Goal: Task Accomplishment & Management: Manage account settings

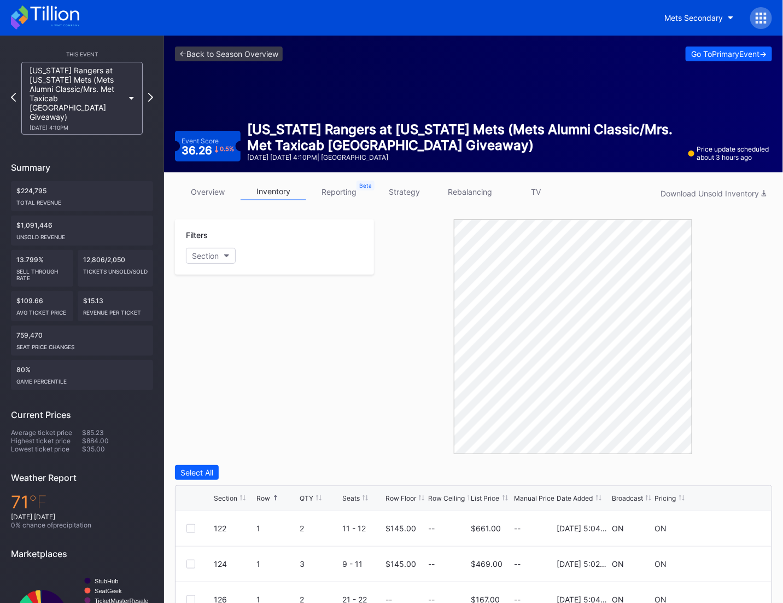
click at [32, 22] on icon at bounding box center [45, 17] width 68 height 24
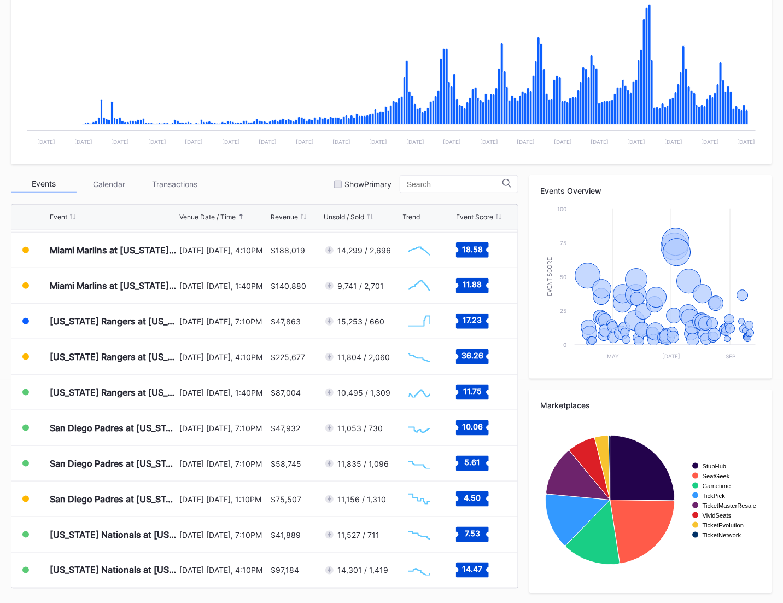
scroll to position [2487, 0]
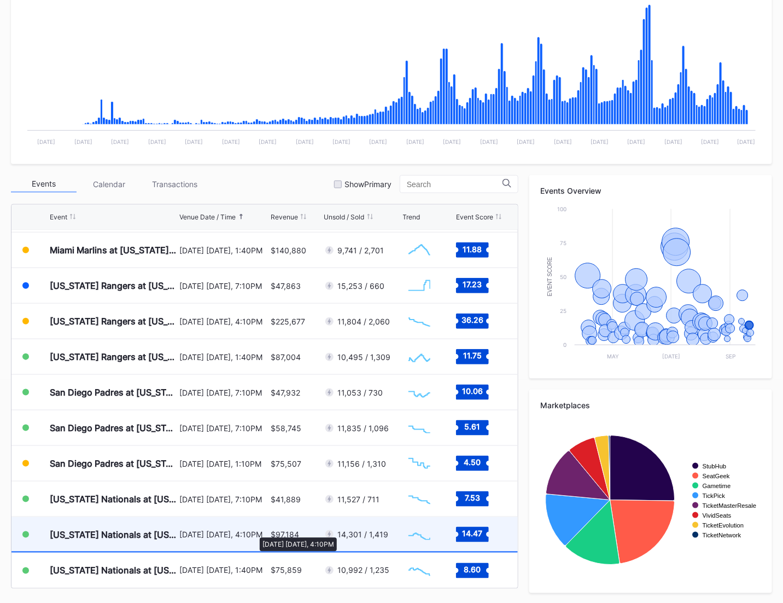
click at [254, 532] on div "[DATE] [DATE], 4:10PM" at bounding box center [223, 534] width 89 height 9
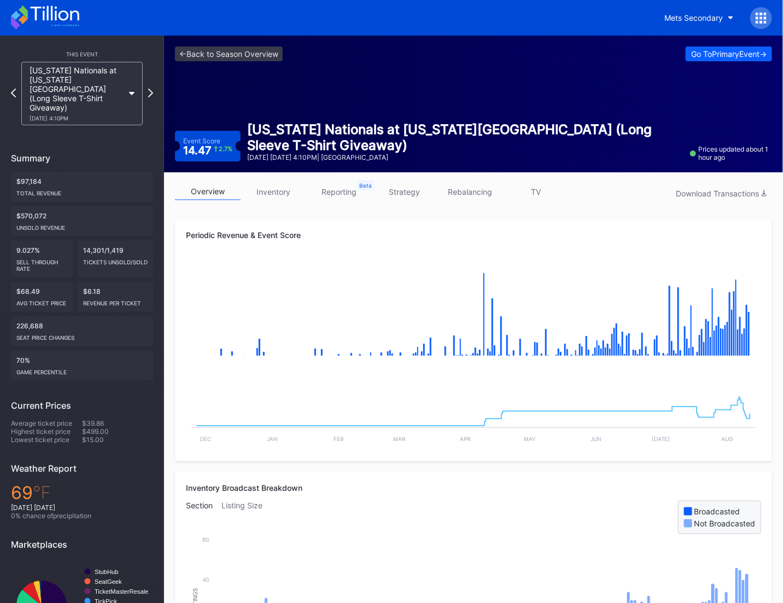
click at [291, 189] on link "inventory" at bounding box center [274, 191] width 66 height 17
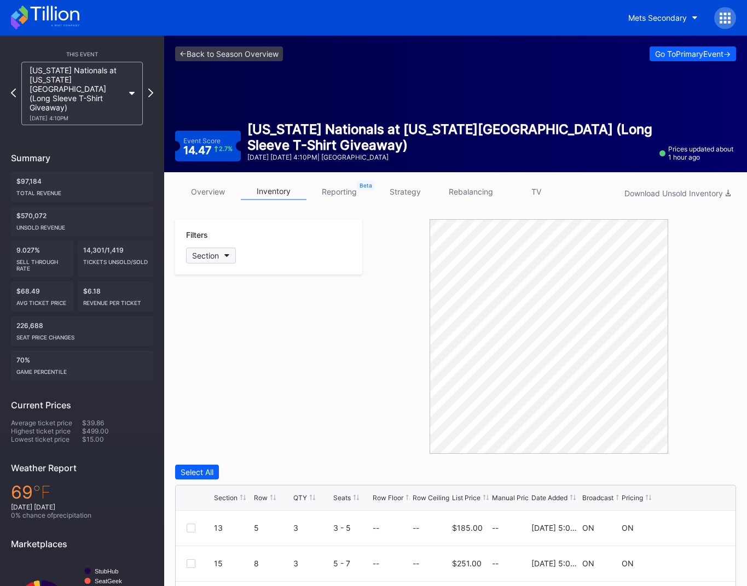
click at [213, 249] on button "Section" at bounding box center [211, 256] width 50 height 16
type input "509"
click at [208, 318] on div "509" at bounding box center [249, 316] width 127 height 20
click at [257, 500] on div "Row" at bounding box center [261, 498] width 14 height 8
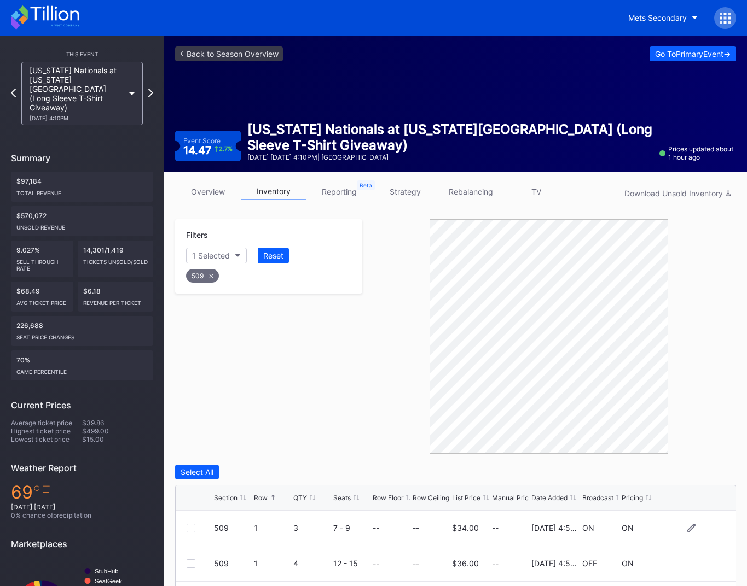
scroll to position [107, 0]
click at [187, 564] on div at bounding box center [191, 564] width 9 height 9
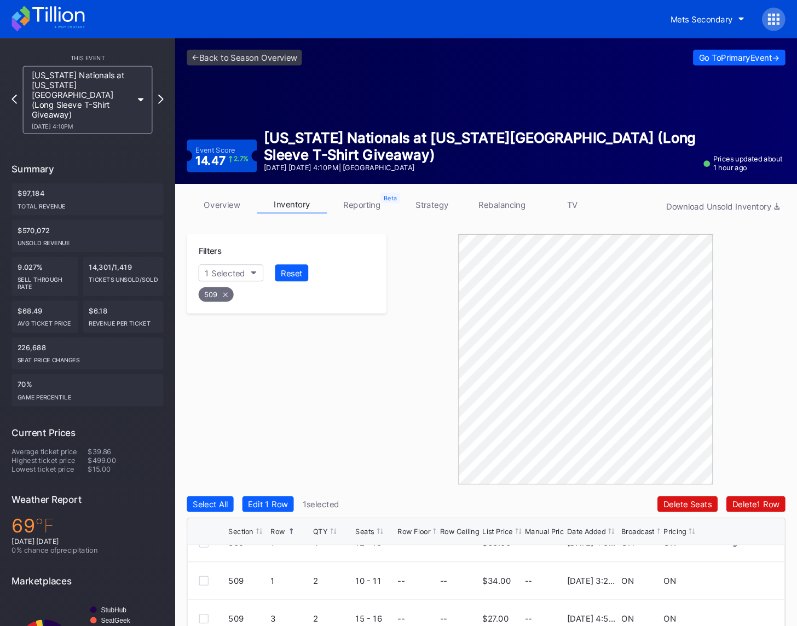
scroll to position [56, 0]
click at [187, 542] on div at bounding box center [191, 543] width 9 height 9
click at [717, 473] on div "Delete 2 Rows" at bounding box center [706, 472] width 49 height 9
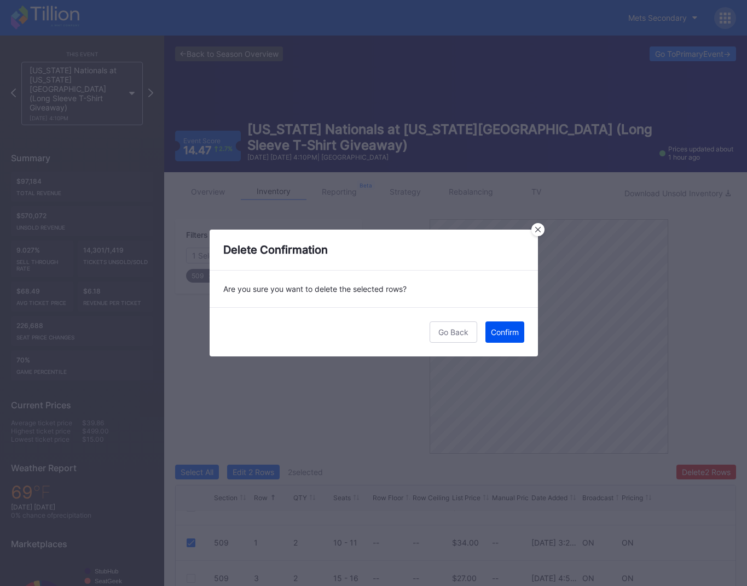
click at [496, 328] on div "Confirm" at bounding box center [505, 332] width 28 height 9
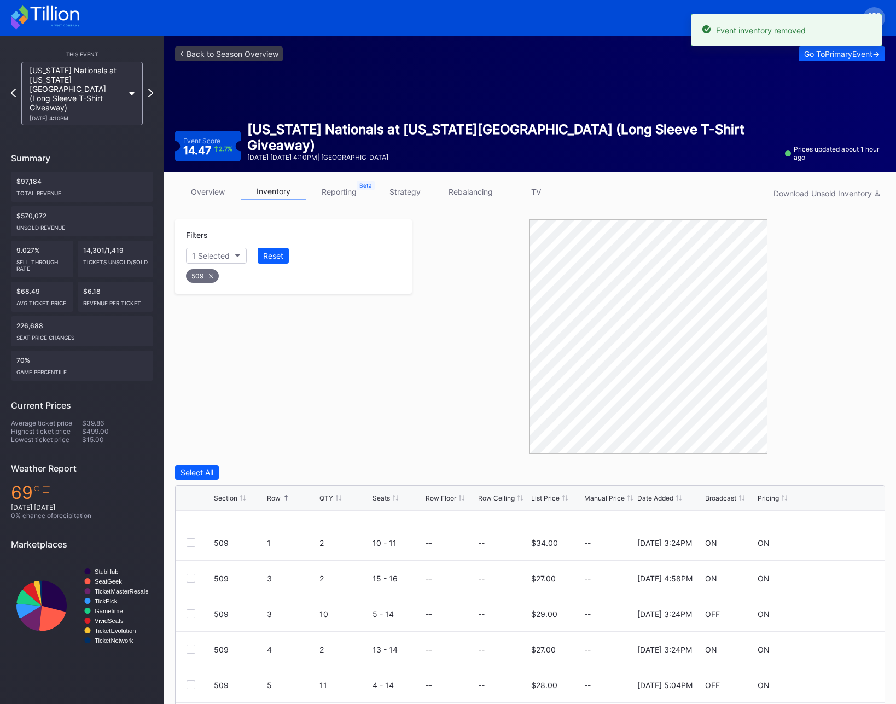
scroll to position [57, 0]
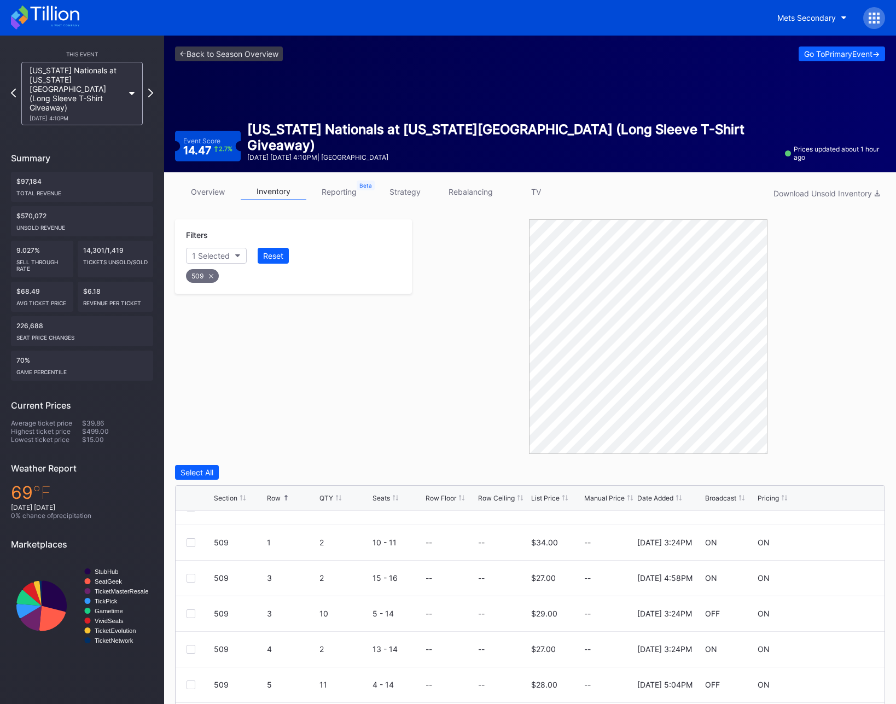
click at [211, 278] on div "509" at bounding box center [202, 276] width 33 height 14
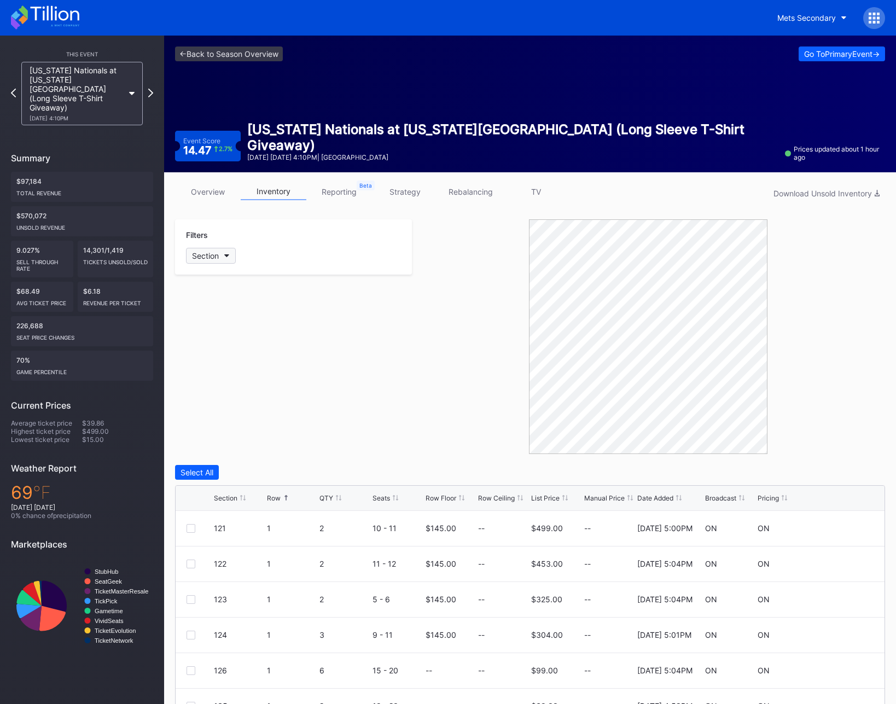
click at [210, 261] on button "Section" at bounding box center [211, 256] width 50 height 16
type input "508"
click at [208, 318] on div "508" at bounding box center [249, 317] width 127 height 20
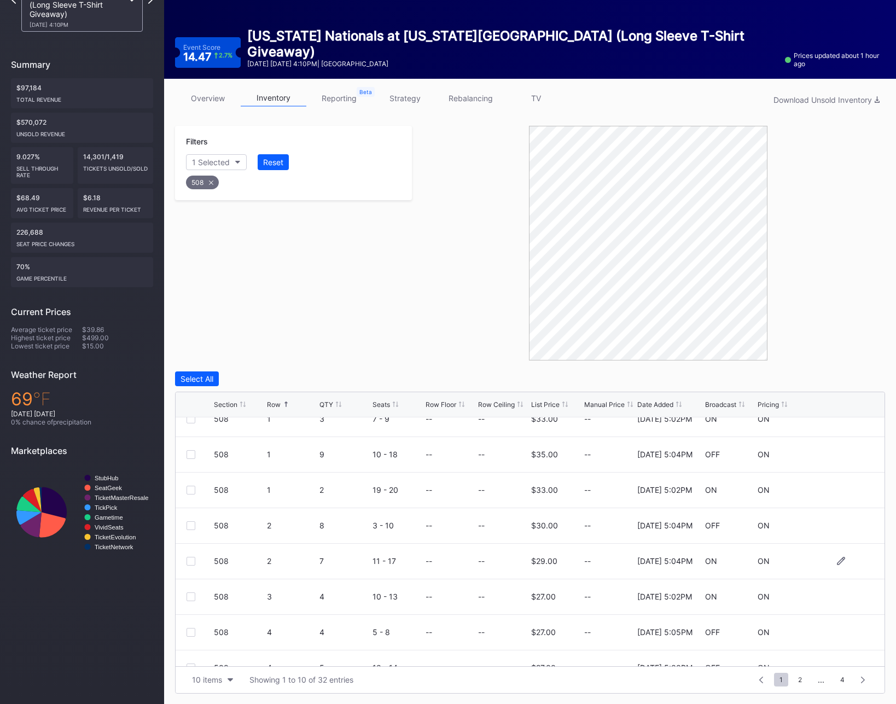
scroll to position [107, 0]
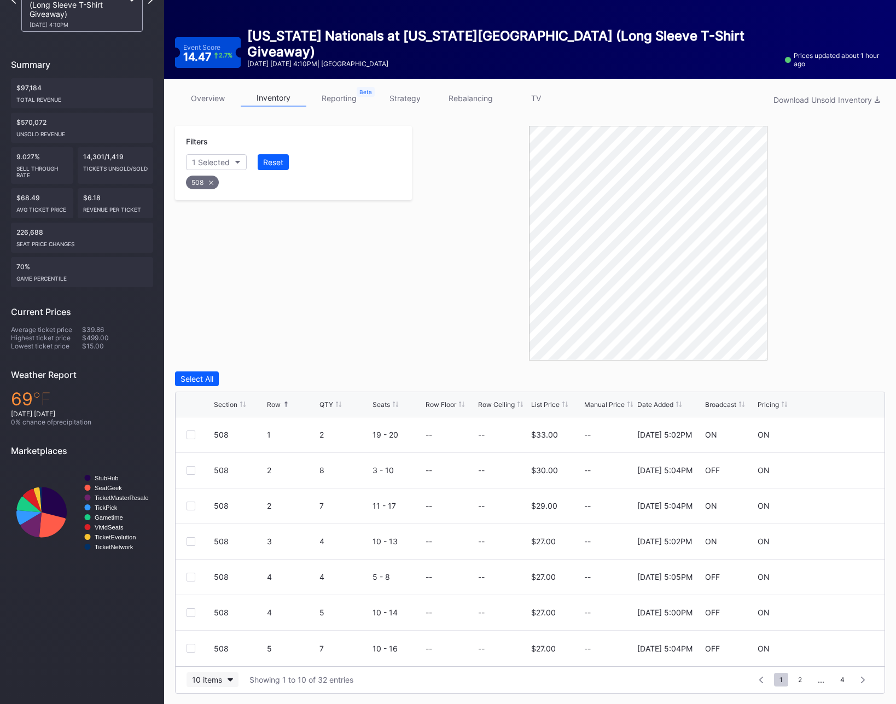
click at [210, 602] on div "10 items" at bounding box center [207, 679] width 30 height 9
click at [210, 602] on div "200 items" at bounding box center [213, 652] width 52 height 20
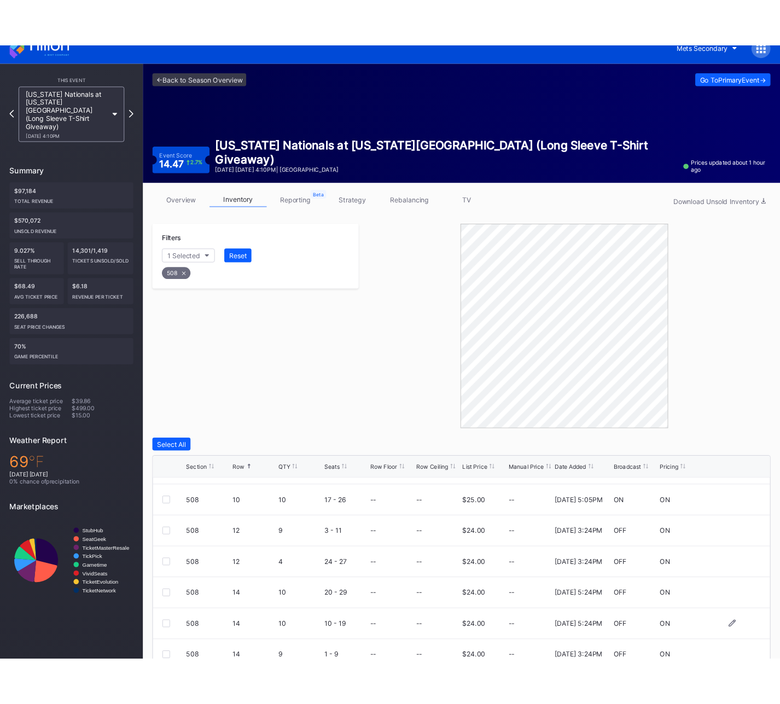
scroll to position [631, 0]
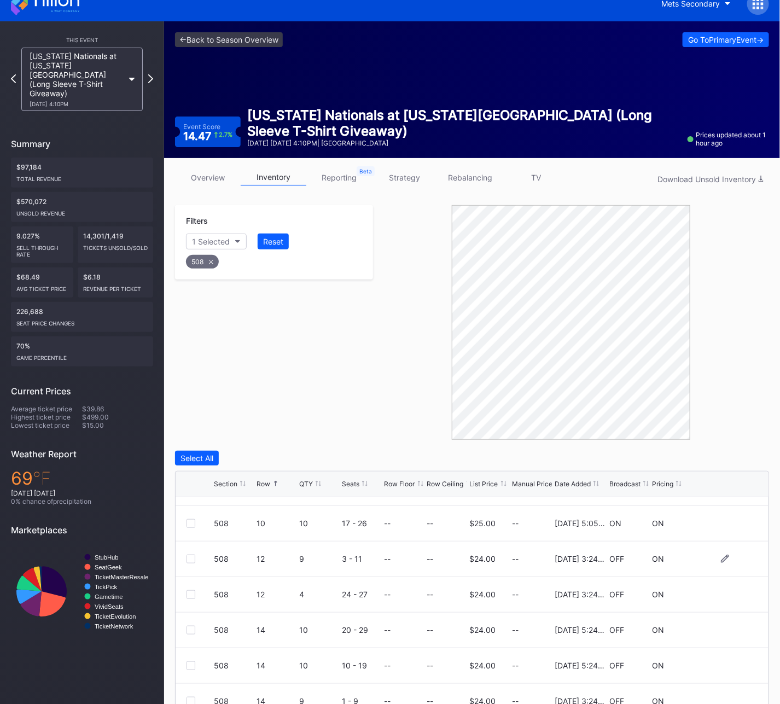
click at [196, 559] on div at bounding box center [200, 559] width 27 height 9
click at [191, 559] on div at bounding box center [191, 559] width 9 height 9
click at [191, 588] on div "508 12 4 24 - 27 -- -- $24.00 -- [DATE] 3:24PM OFF ON" at bounding box center [472, 595] width 593 height 36
click at [191, 591] on div at bounding box center [191, 594] width 9 height 9
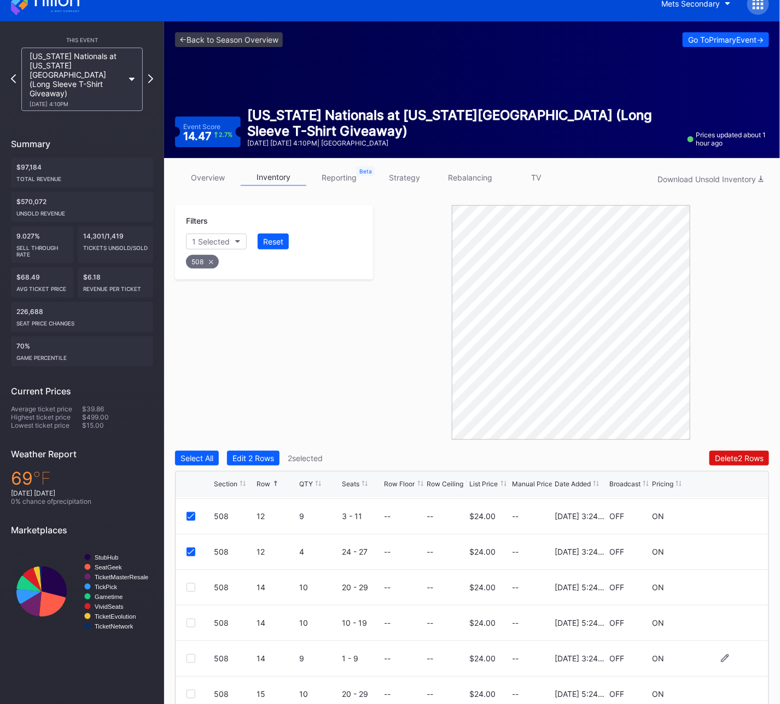
click at [190, 602] on div at bounding box center [191, 658] width 9 height 9
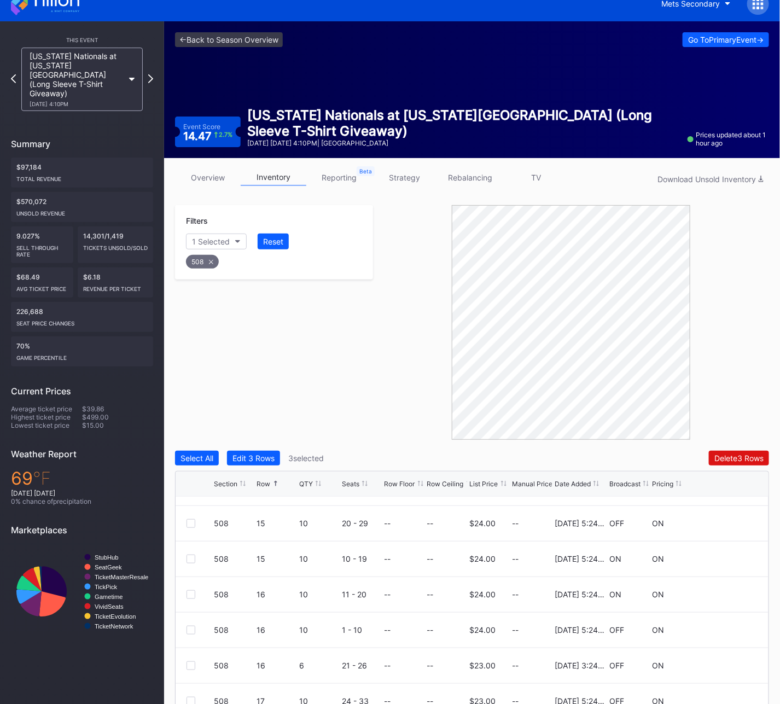
scroll to position [849, 0]
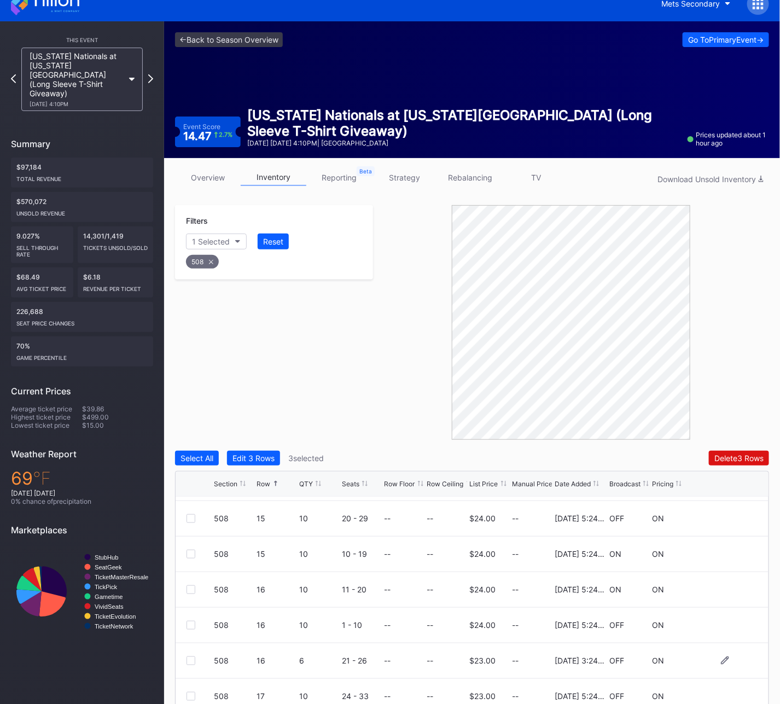
click at [191, 602] on div at bounding box center [191, 661] width 9 height 9
click at [719, 461] on div "Delete 4 Rows" at bounding box center [739, 458] width 49 height 9
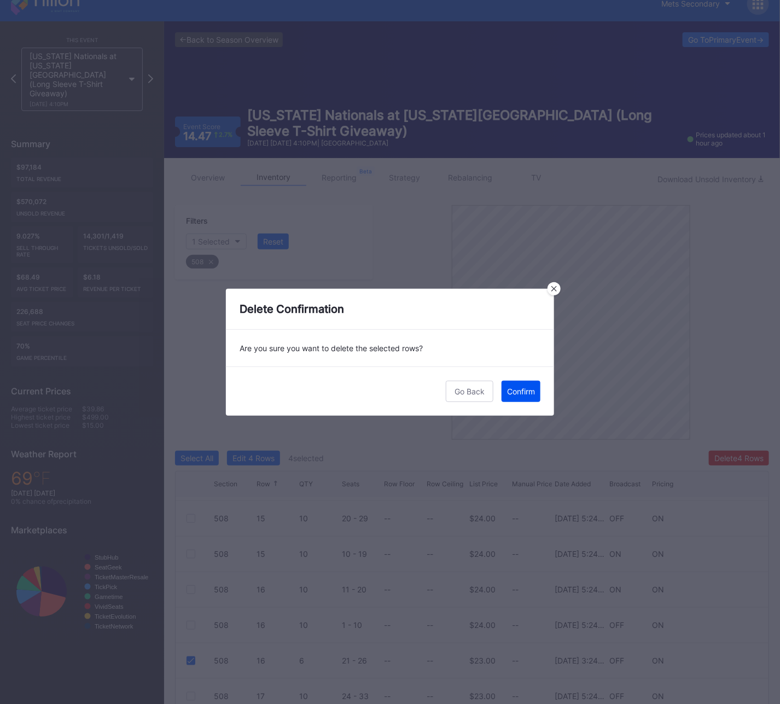
click at [521, 399] on button "Confirm" at bounding box center [521, 391] width 39 height 21
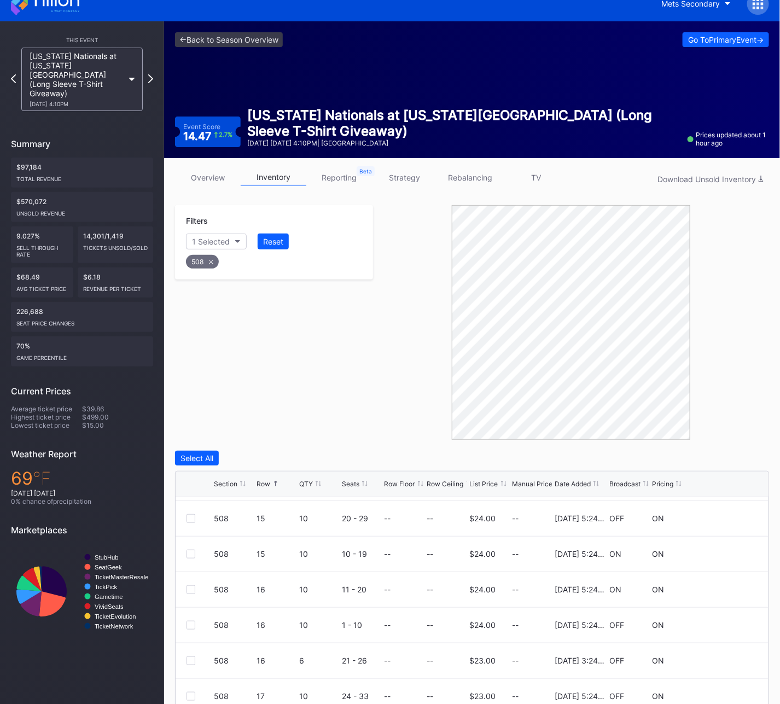
click at [205, 262] on div "508" at bounding box center [202, 262] width 33 height 14
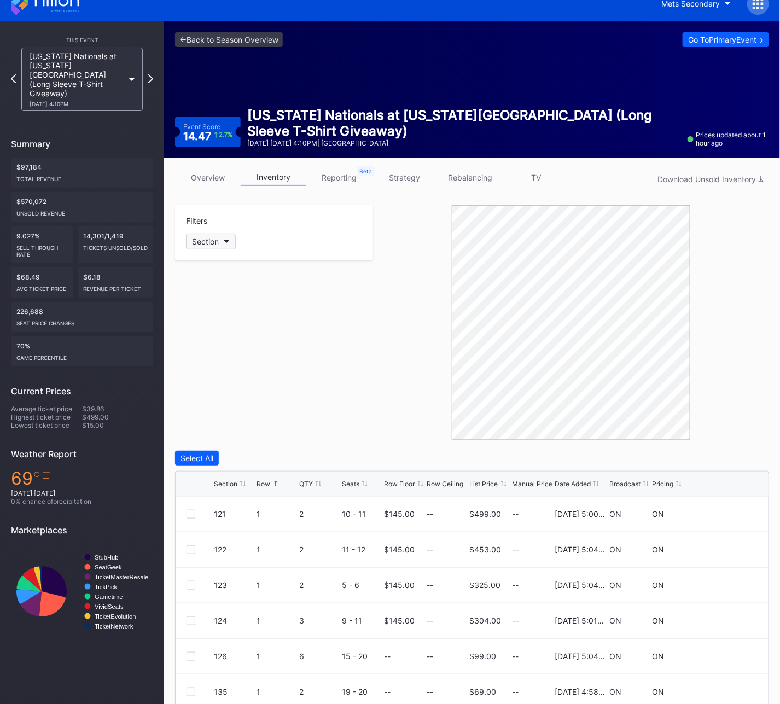
click at [207, 238] on div "Section" at bounding box center [205, 241] width 27 height 9
type input "507"
click at [212, 297] on div "507" at bounding box center [249, 303] width 127 height 20
click at [187, 602] on div at bounding box center [191, 621] width 9 height 9
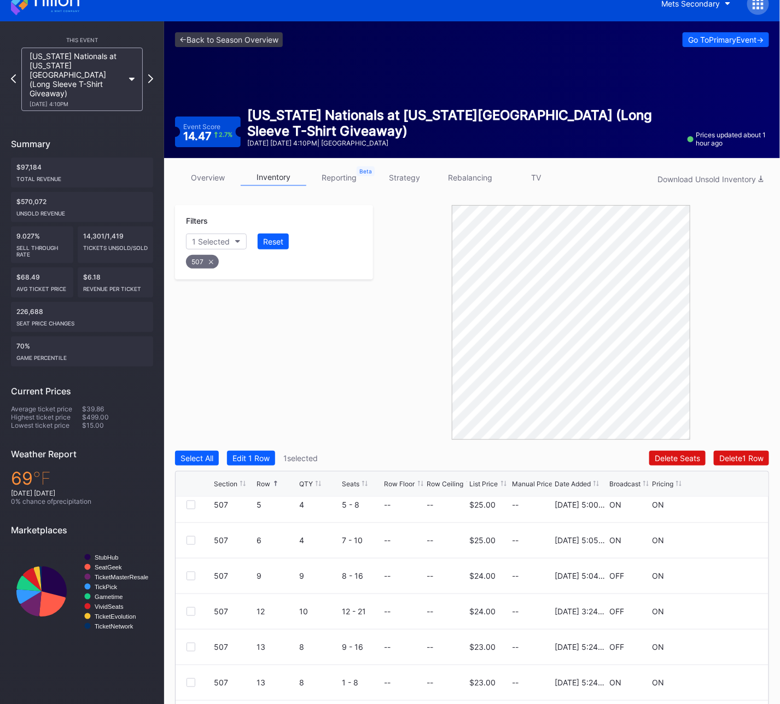
scroll to position [284, 0]
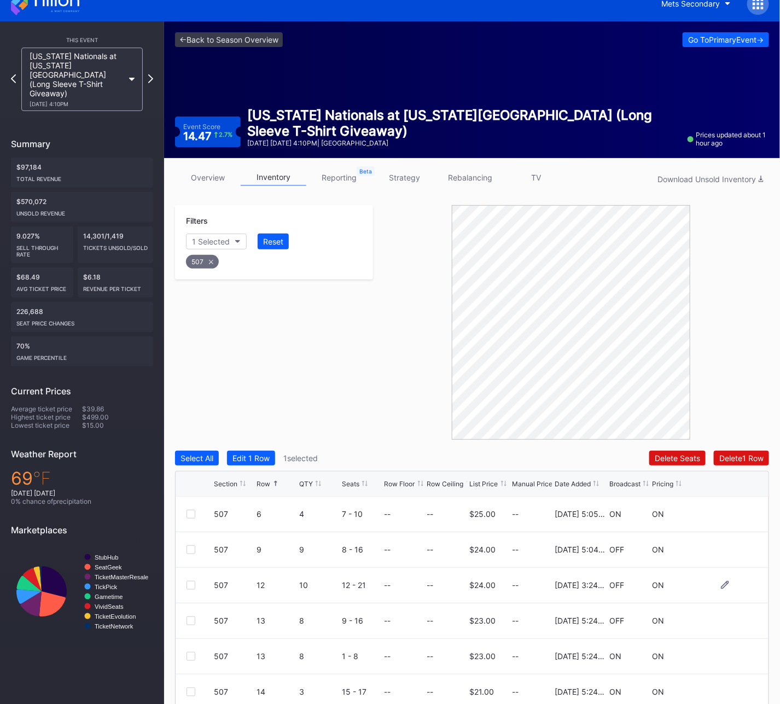
click at [193, 585] on div at bounding box center [191, 585] width 9 height 9
click at [745, 456] on div "Delete 2 Rows" at bounding box center [739, 458] width 49 height 9
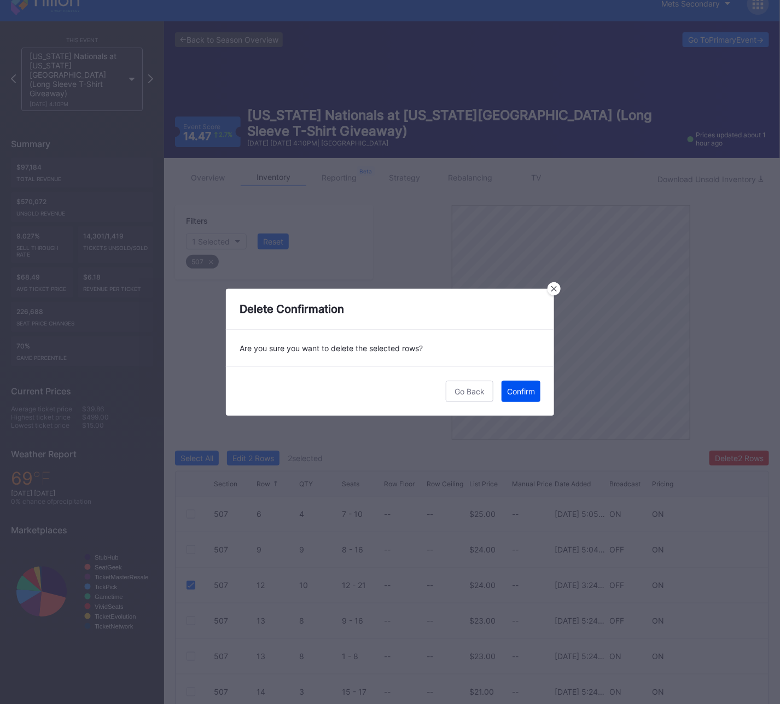
click at [511, 384] on button "Confirm" at bounding box center [521, 391] width 39 height 21
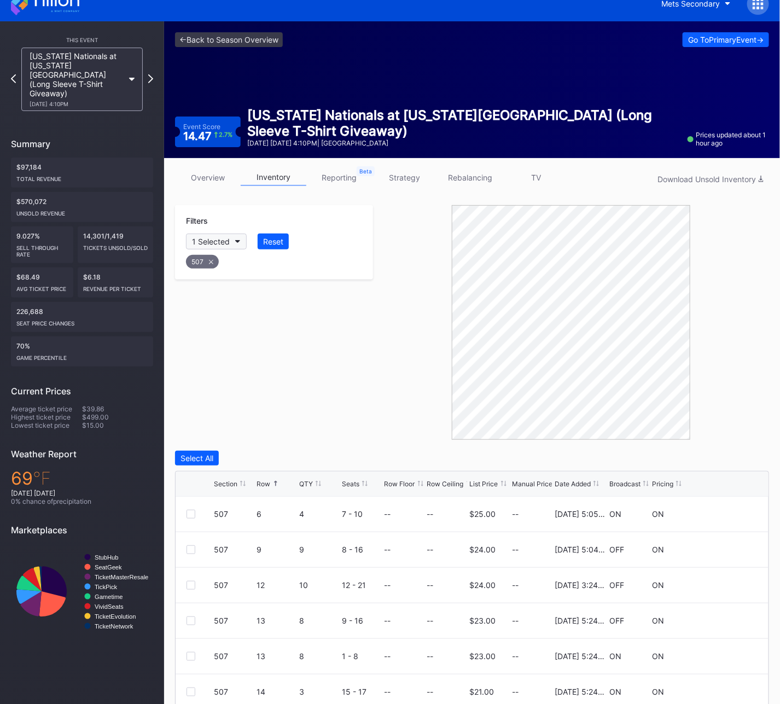
click at [212, 243] on div "1 Selected" at bounding box center [211, 241] width 38 height 9
click at [214, 255] on div "507" at bounding box center [202, 262] width 33 height 14
click at [222, 244] on button "Section" at bounding box center [211, 242] width 50 height 16
type input "330"
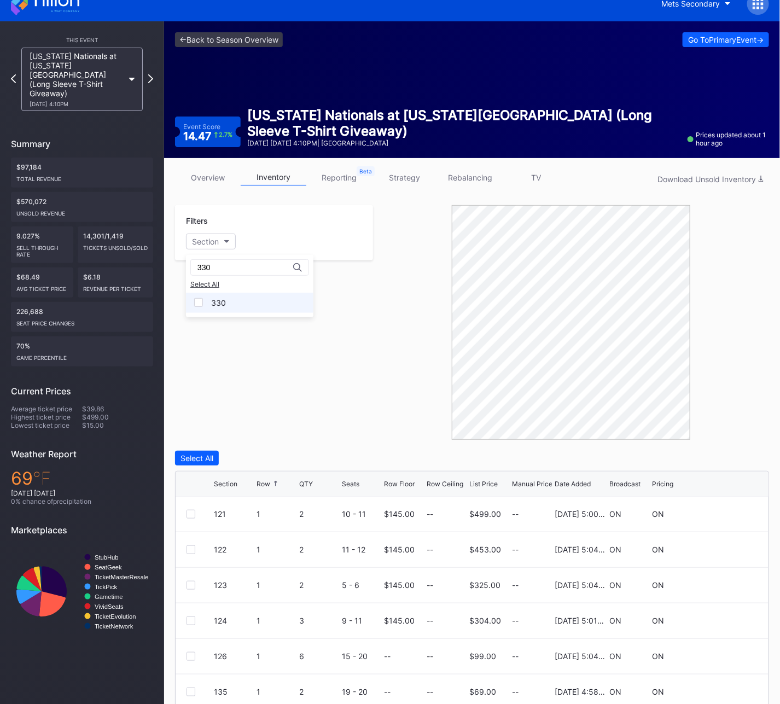
click at [235, 304] on div "330" at bounding box center [249, 303] width 127 height 20
click at [242, 381] on div "Filters 1 Selected Reset 330" at bounding box center [274, 322] width 198 height 235
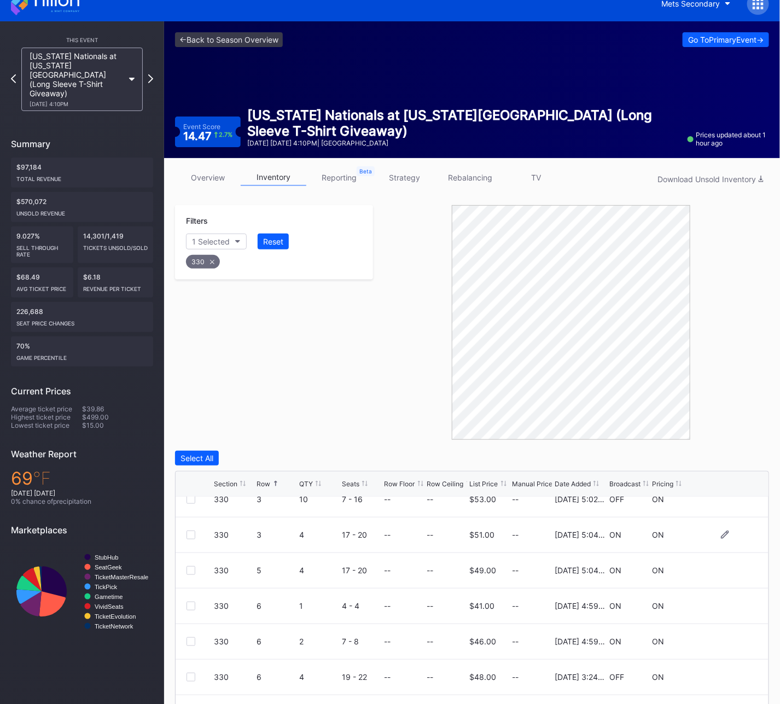
scroll to position [88, 0]
click at [189, 602] on div at bounding box center [191, 675] width 9 height 9
click at [735, 462] on div "Delete 1 Row" at bounding box center [741, 458] width 44 height 9
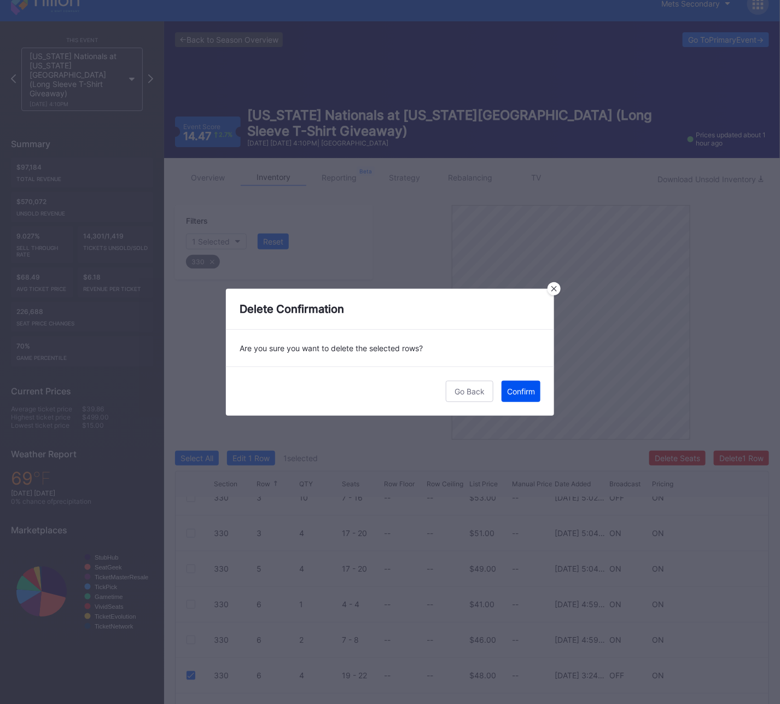
click at [514, 387] on div "Confirm" at bounding box center [521, 391] width 28 height 9
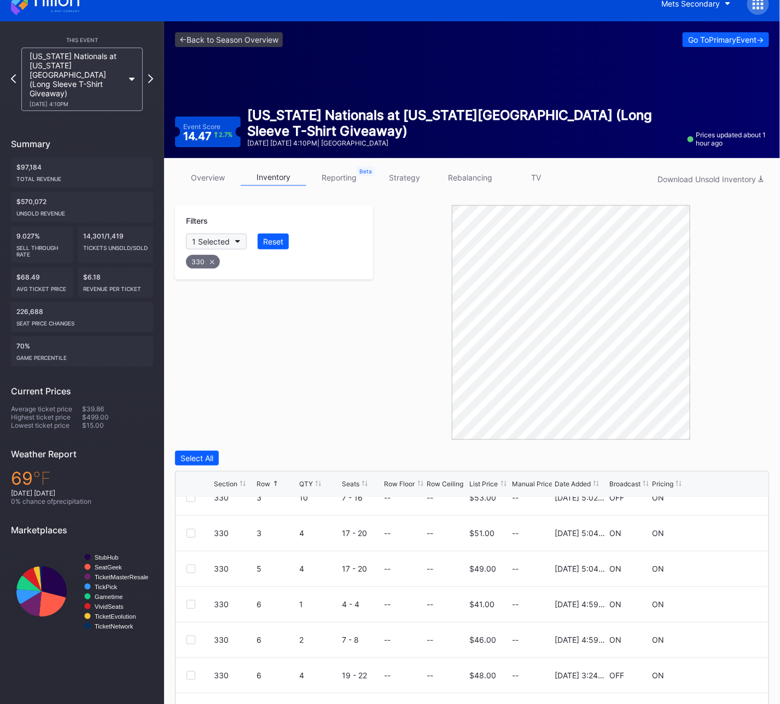
click at [227, 236] on button "1 Selected" at bounding box center [216, 242] width 61 height 16
click at [201, 264] on div "330" at bounding box center [203, 262] width 34 height 14
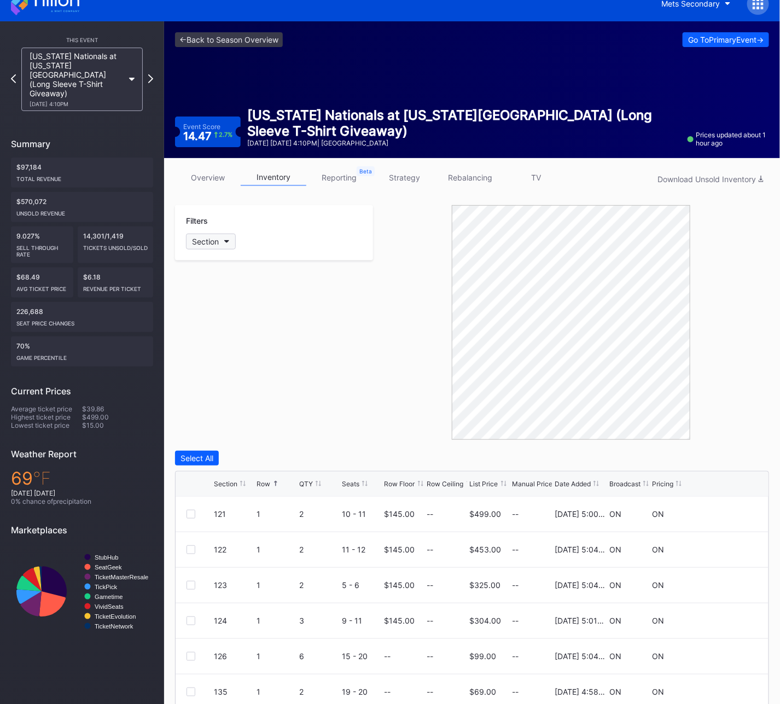
click at [217, 237] on div "Section" at bounding box center [205, 241] width 27 height 9
type input "401"
click at [216, 304] on div "401" at bounding box center [218, 302] width 14 height 9
click at [209, 260] on icon at bounding box center [211, 262] width 4 height 4
click at [208, 246] on button "Section" at bounding box center [211, 242] width 50 height 16
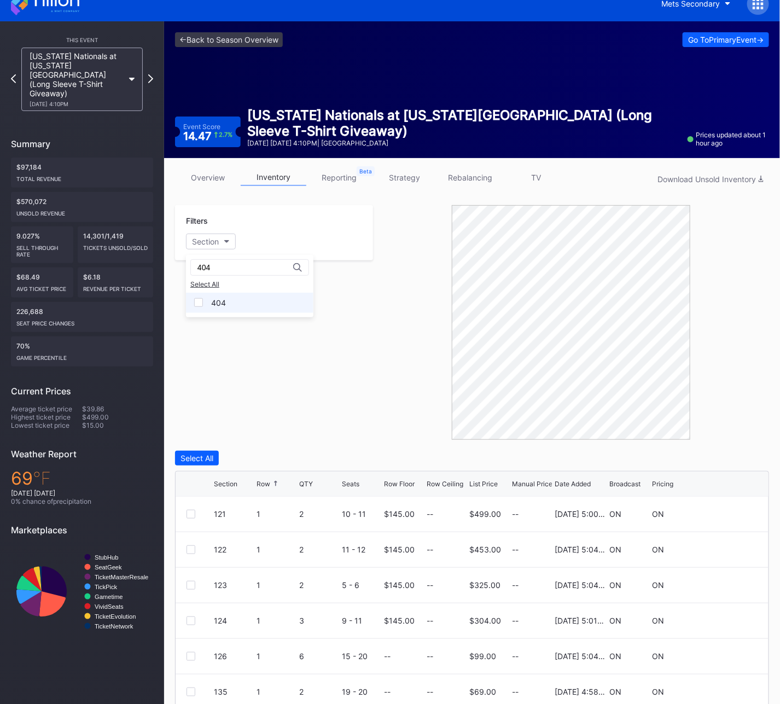
type input "404"
click at [218, 304] on div "404" at bounding box center [218, 302] width 15 height 9
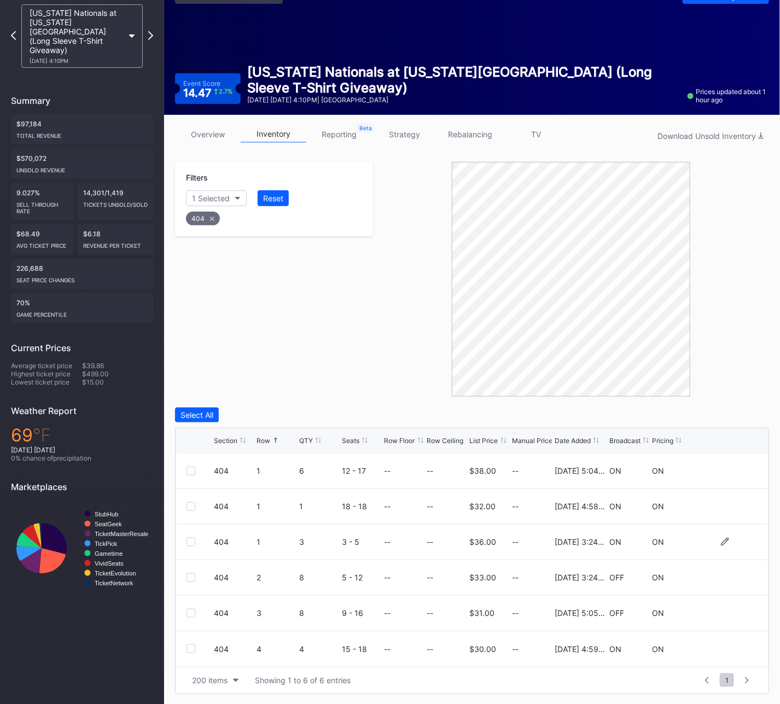
click at [195, 543] on div at bounding box center [200, 542] width 27 height 9
click at [187, 543] on div at bounding box center [191, 542] width 9 height 9
click at [736, 417] on div "Delete 1 Row" at bounding box center [741, 414] width 44 height 9
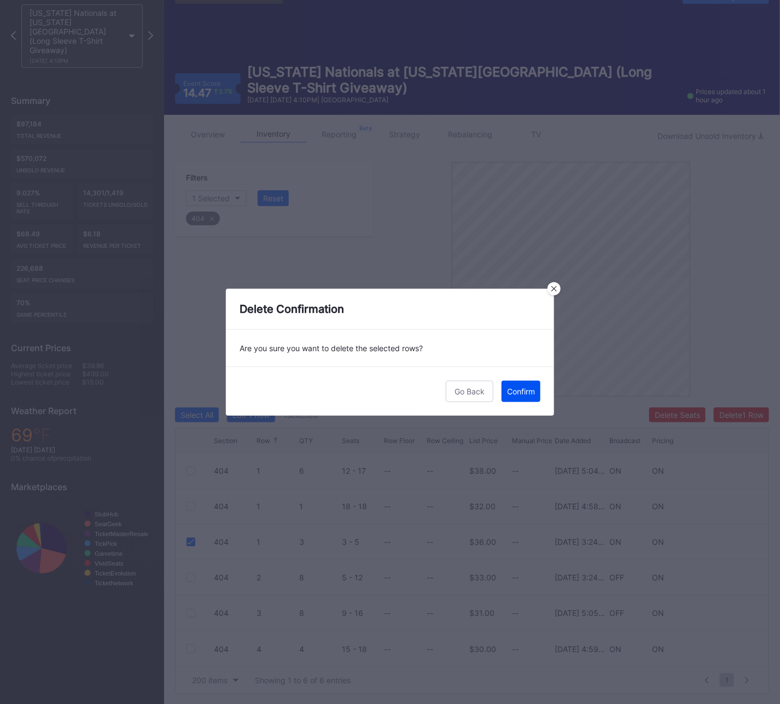
click at [526, 395] on div "Confirm" at bounding box center [521, 391] width 28 height 9
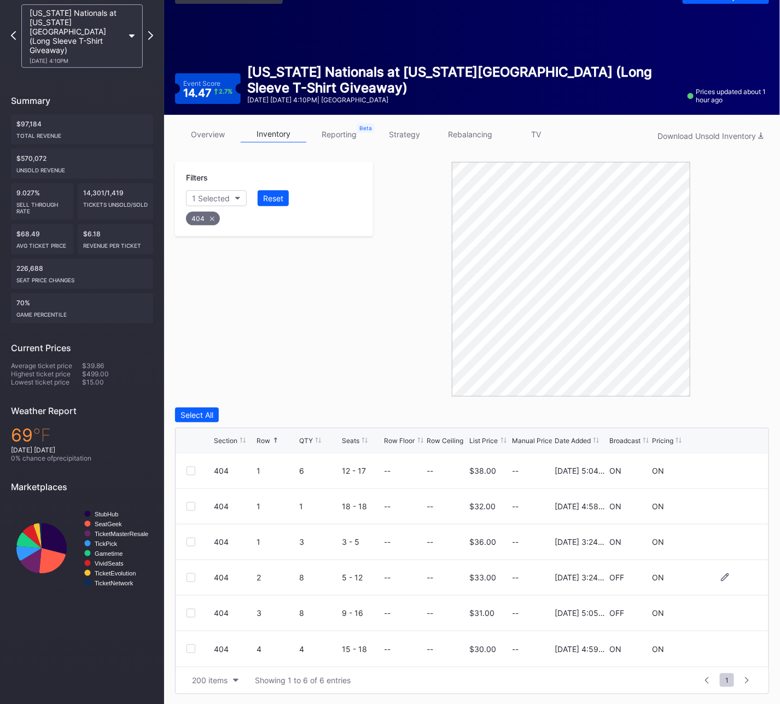
click at [191, 577] on div at bounding box center [191, 577] width 9 height 9
click at [736, 414] on div "Delete 1 Row" at bounding box center [741, 414] width 44 height 9
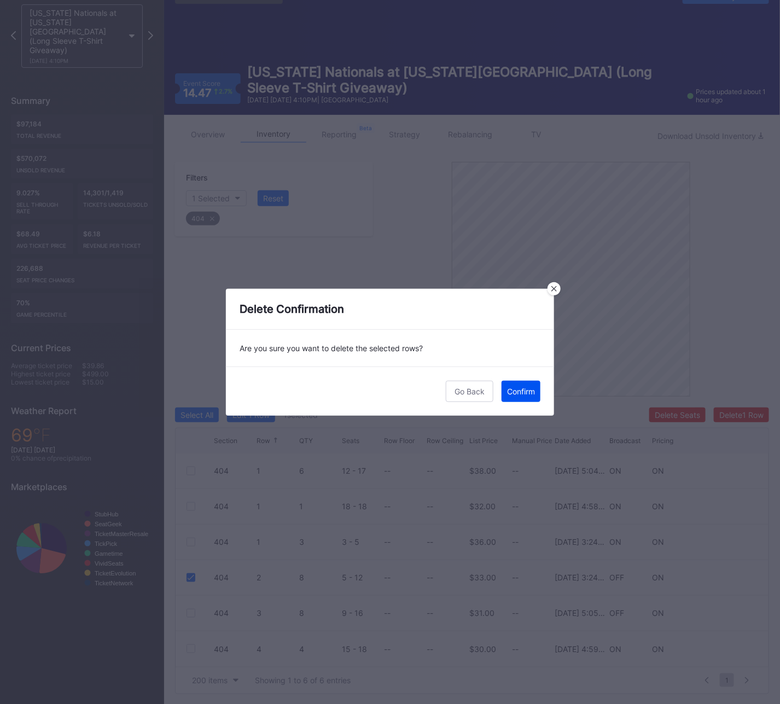
click at [524, 393] on div "Confirm" at bounding box center [521, 391] width 28 height 9
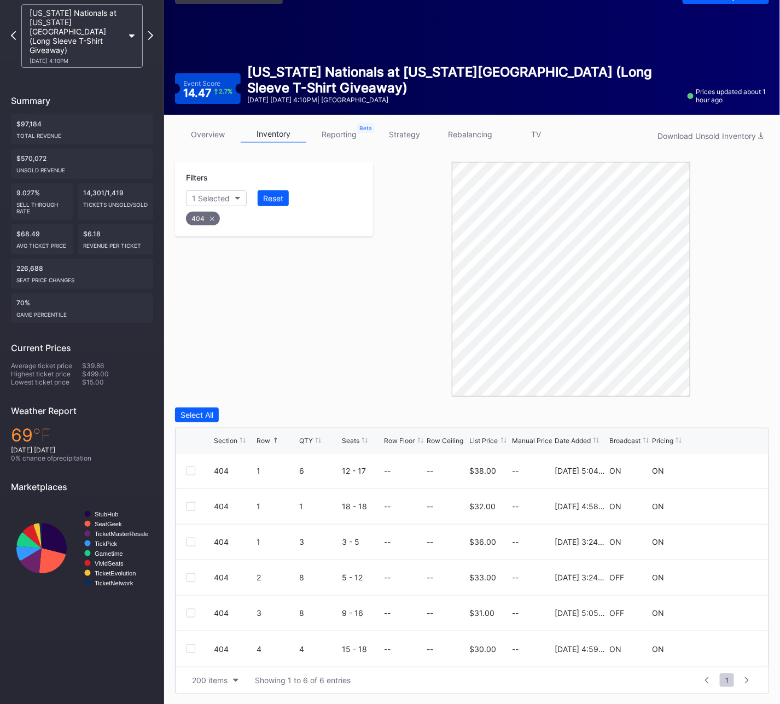
click at [205, 217] on div "404" at bounding box center [203, 219] width 34 height 14
click at [201, 203] on button "Section" at bounding box center [211, 198] width 50 height 16
type input "405"
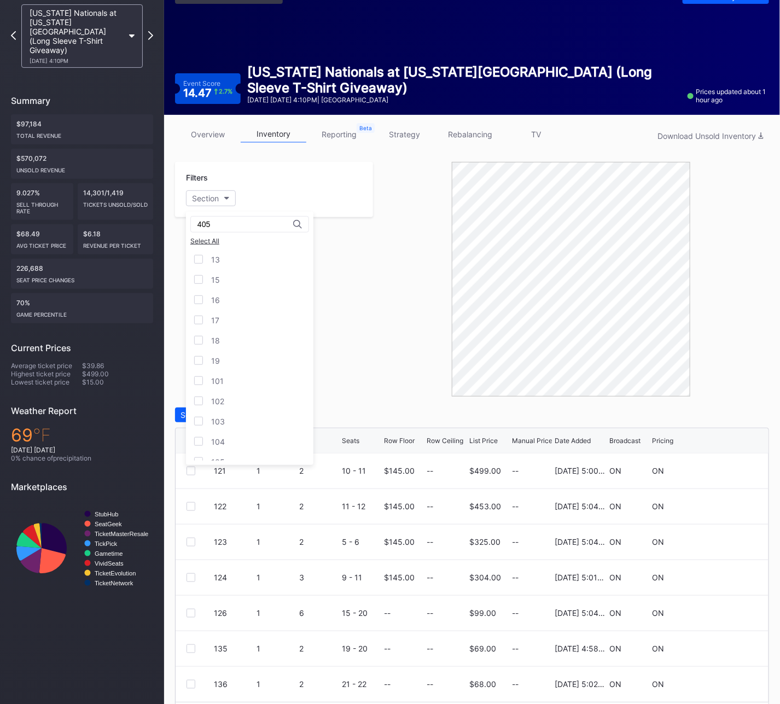
click at [216, 226] on input "405" at bounding box center [246, 224] width 96 height 9
